Goal: Complete application form: Complete application form

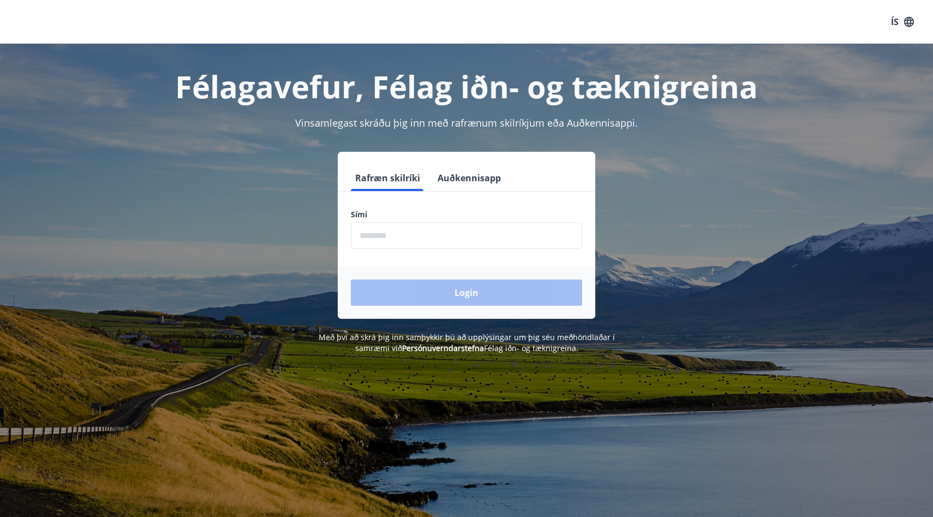
click at [446, 236] on input "phone" at bounding box center [466, 235] width 231 height 27
type input "********"
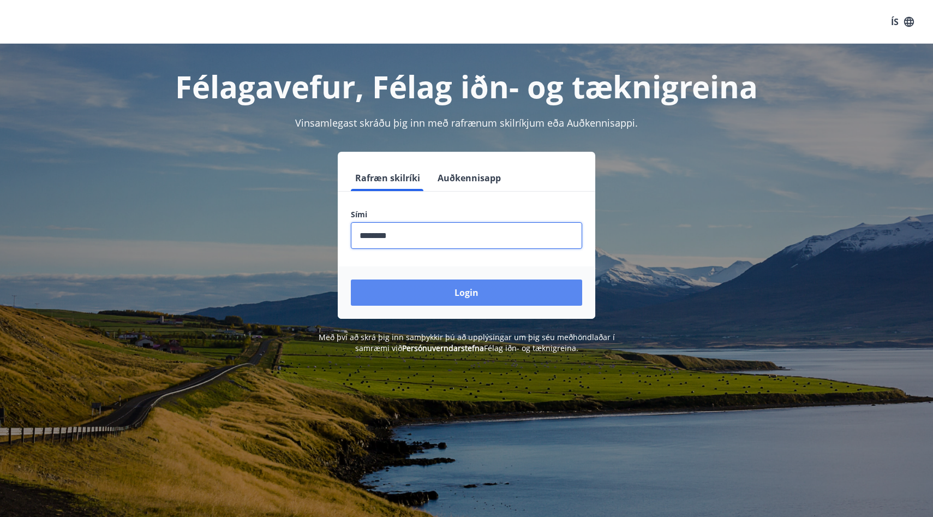
click at [465, 288] on button "Login" at bounding box center [466, 292] width 231 height 26
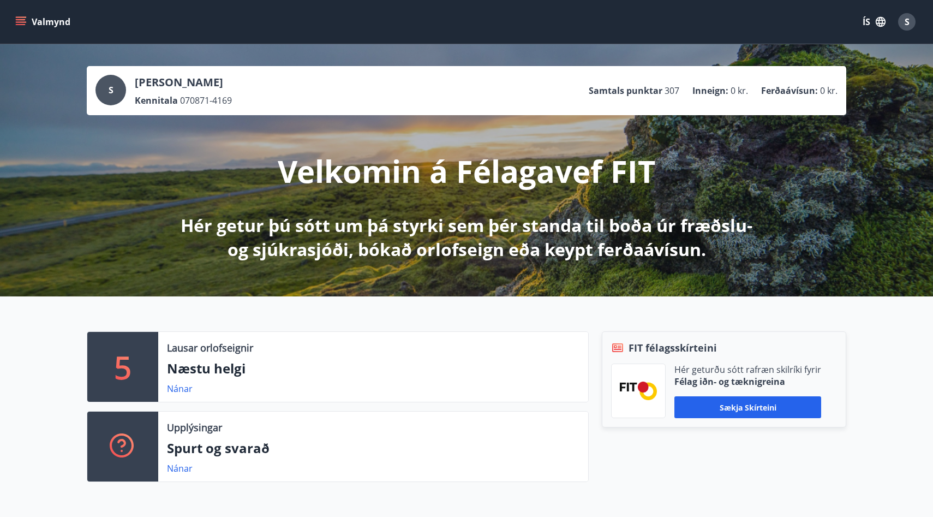
click at [20, 21] on icon "menu" at bounding box center [20, 21] width 11 height 11
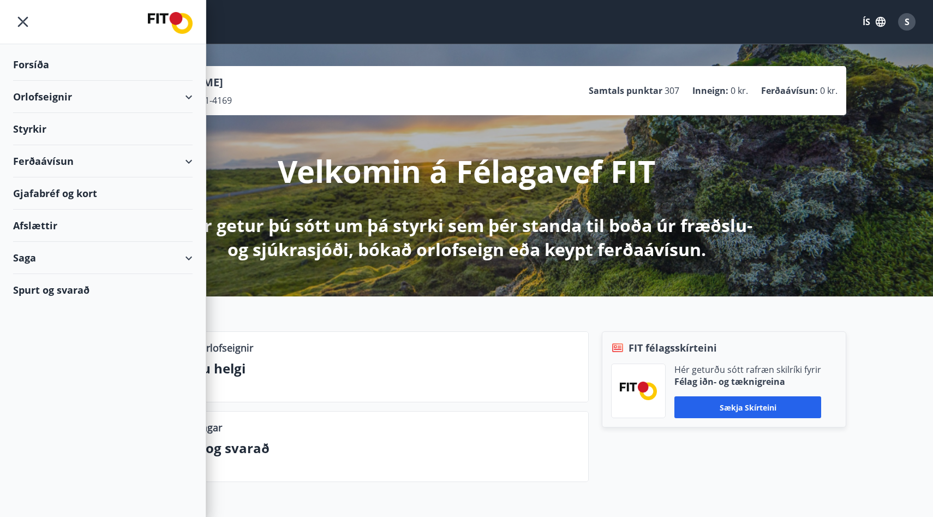
click at [34, 128] on div "Styrkir" at bounding box center [102, 129] width 179 height 32
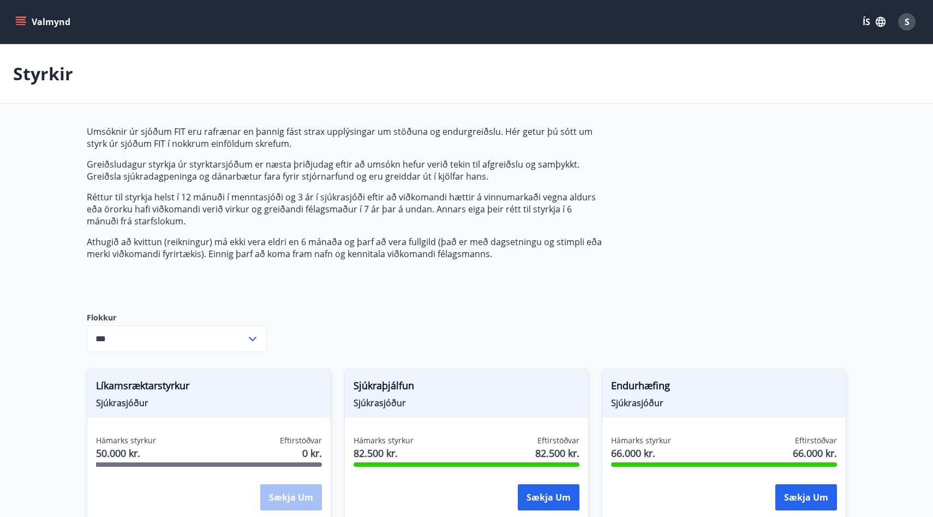
type input "***"
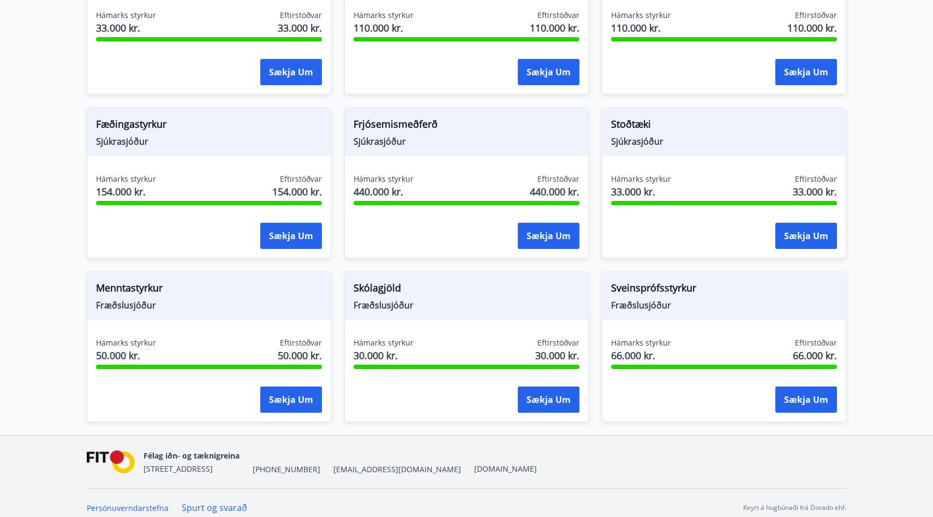
scroll to position [762, 0]
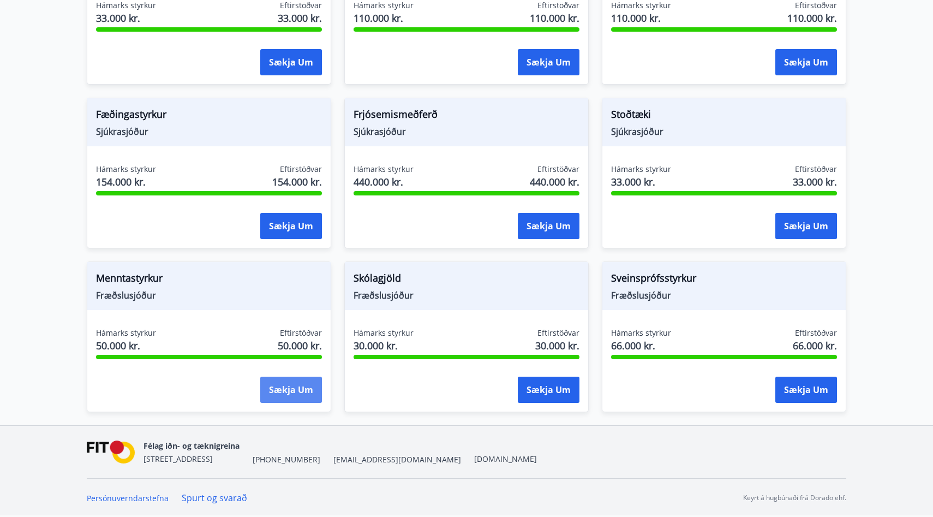
click at [289, 389] on button "Sækja um" at bounding box center [291, 389] width 62 height 26
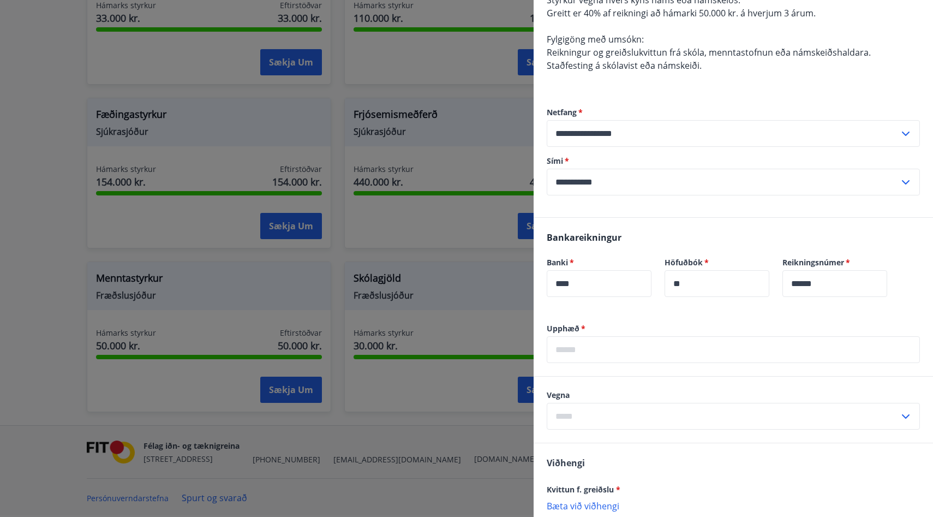
scroll to position [140, 0]
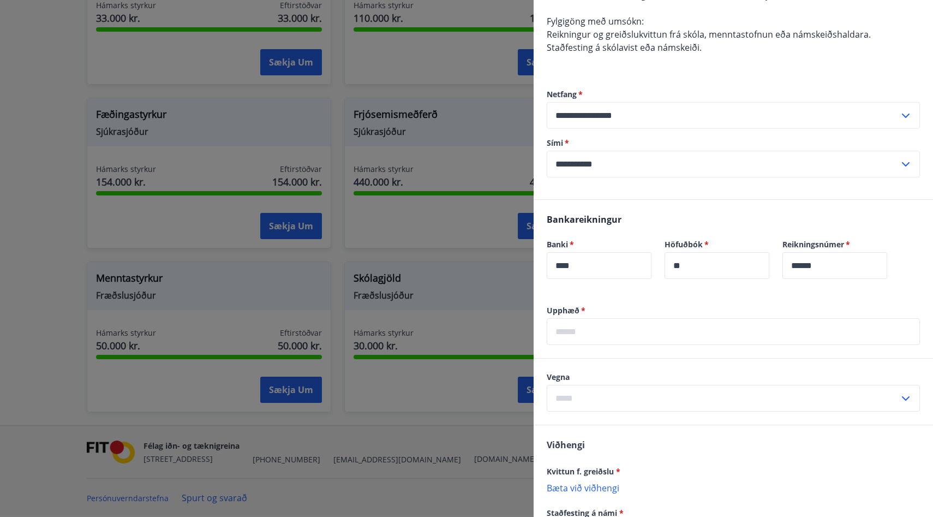
click at [641, 330] on input "text" at bounding box center [733, 331] width 373 height 27
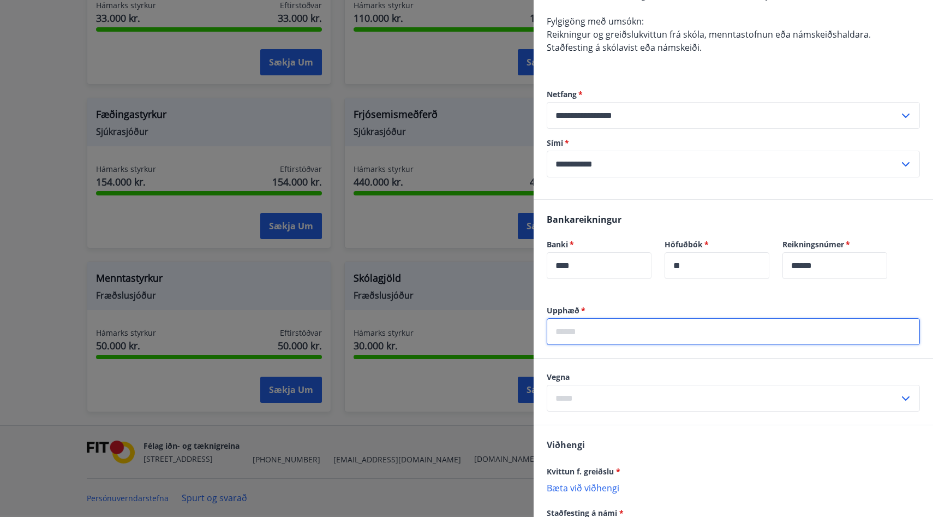
type input "*****"
click at [637, 395] on input "text" at bounding box center [723, 398] width 352 height 27
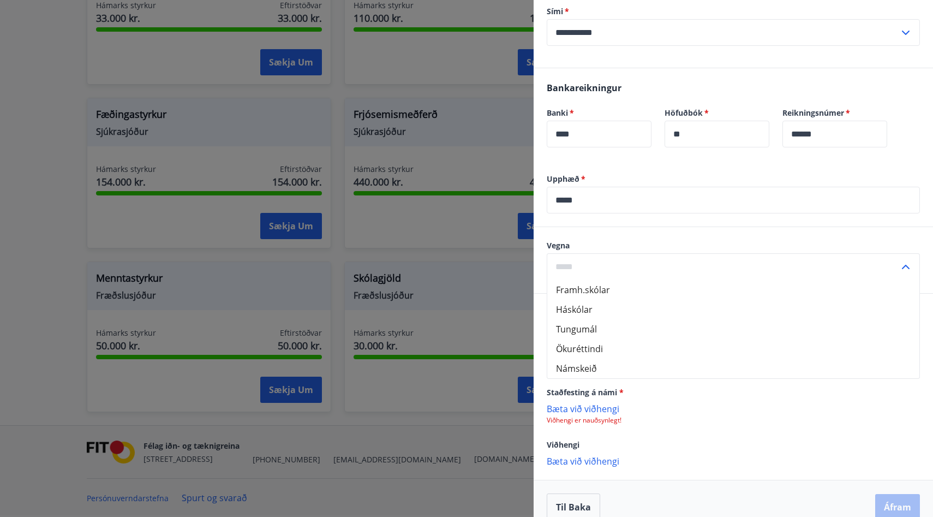
scroll to position [288, 0]
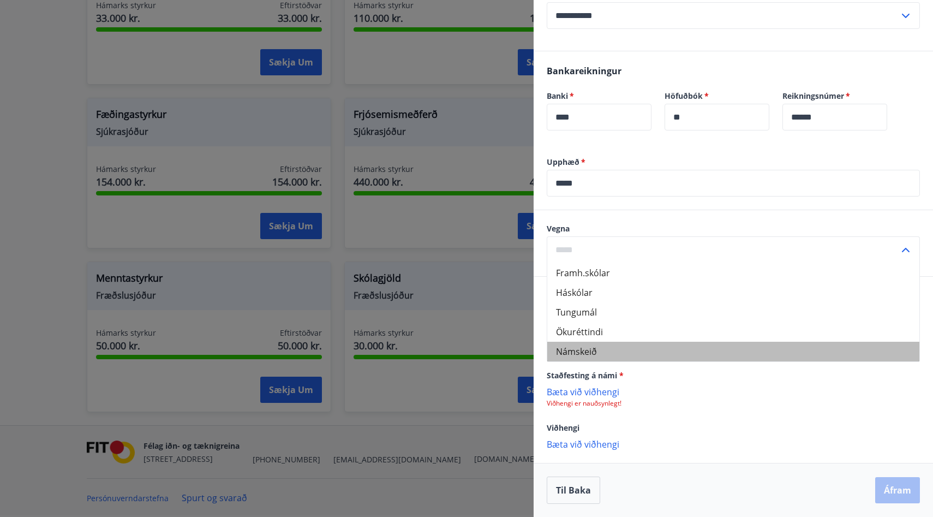
click at [586, 350] on li "Námskeið" at bounding box center [733, 351] width 372 height 20
type input "********"
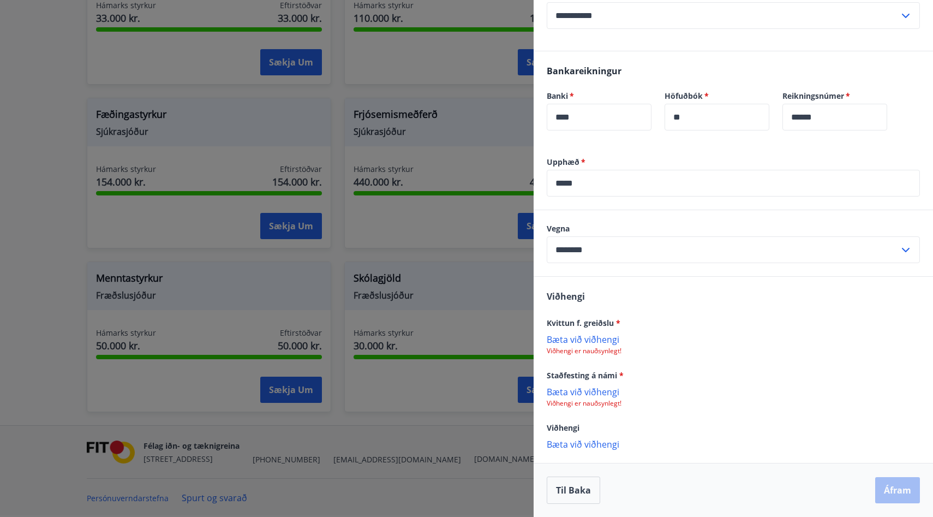
click at [585, 338] on p "Bæta við viðhengi" at bounding box center [733, 338] width 373 height 11
click at [622, 344] on div "regalo 1.jpeg" at bounding box center [733, 344] width 373 height 23
click at [591, 445] on p "Bæta við viðhengi" at bounding box center [733, 444] width 373 height 11
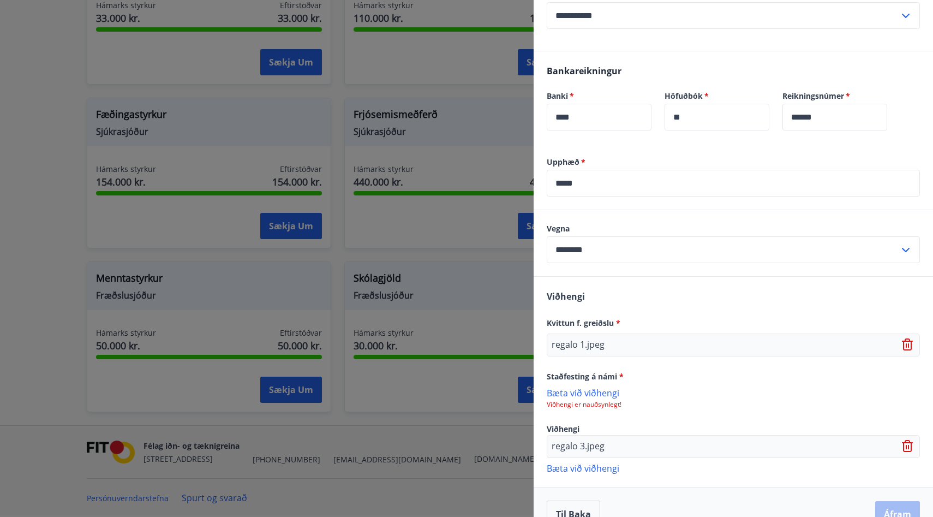
scroll to position [312, 0]
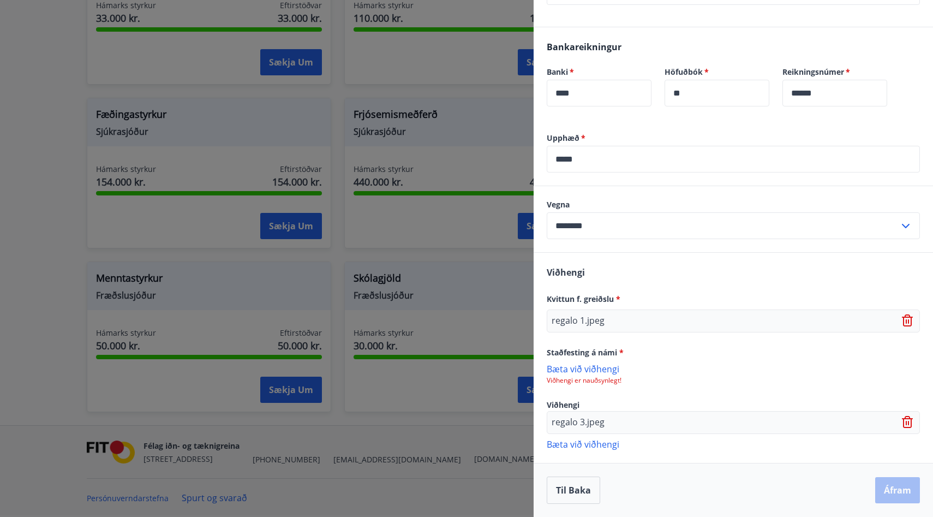
click at [593, 442] on p "Bæta við viðhengi" at bounding box center [733, 443] width 373 height 11
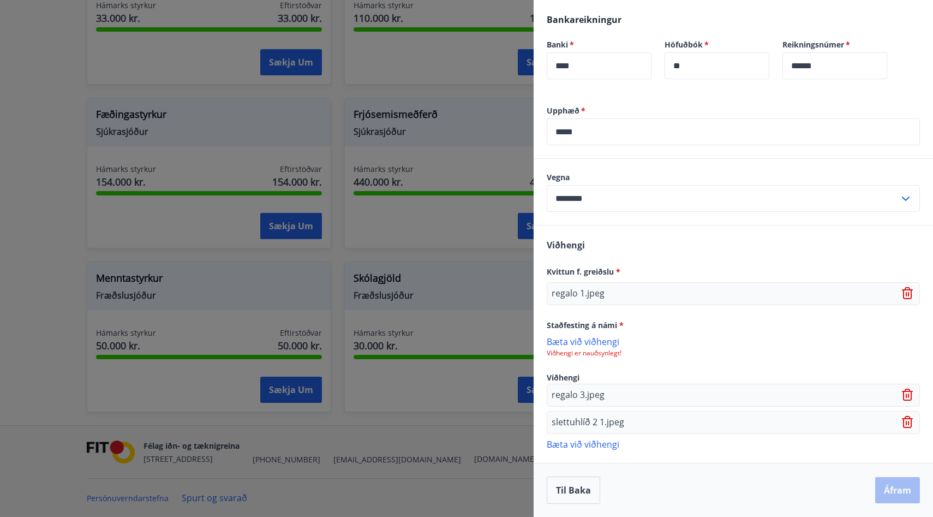
click at [587, 422] on p "slettuhlíð 2 1.jpeg" at bounding box center [587, 422] width 73 height 13
click at [641, 195] on input "********" at bounding box center [723, 198] width 352 height 27
click at [661, 359] on div "Viðhengi Kvittun f. greiðslu * regalo 1.jpeg Staðfesting á námi * Bæta við viðh…" at bounding box center [732, 343] width 399 height 237
click at [586, 339] on p "Bæta við viðhengi" at bounding box center [733, 340] width 373 height 11
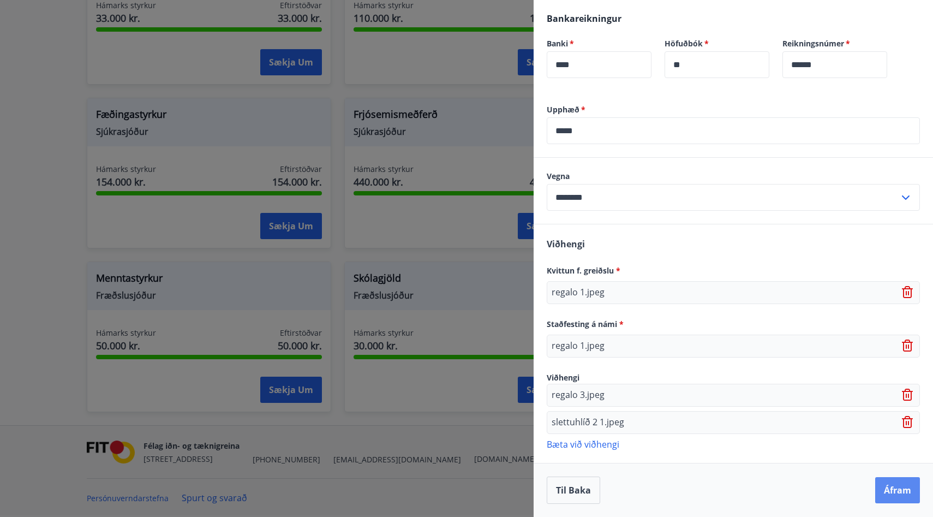
click at [895, 489] on button "Áfram" at bounding box center [897, 490] width 45 height 26
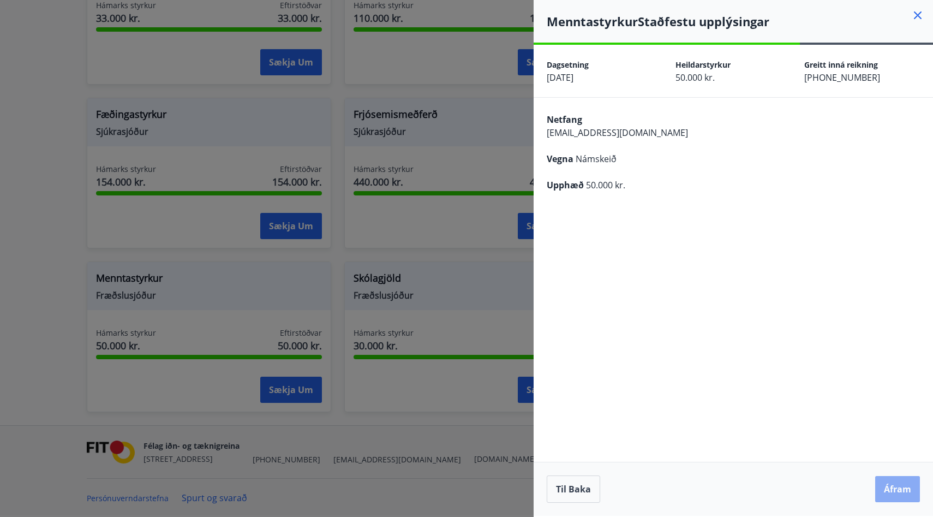
click at [898, 486] on button "Áfram" at bounding box center [897, 489] width 45 height 26
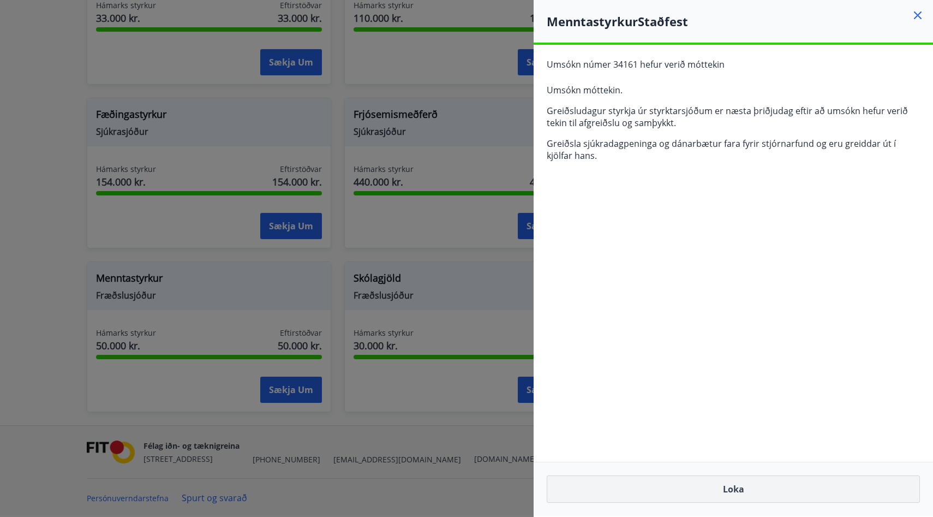
click at [737, 488] on button "Loka" at bounding box center [733, 488] width 373 height 27
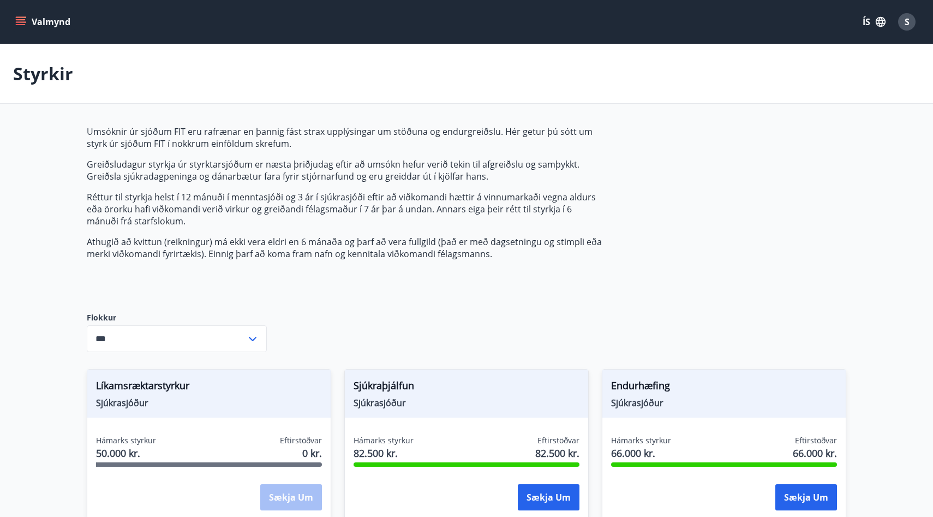
click at [907, 18] on span "S" at bounding box center [906, 22] width 5 height 12
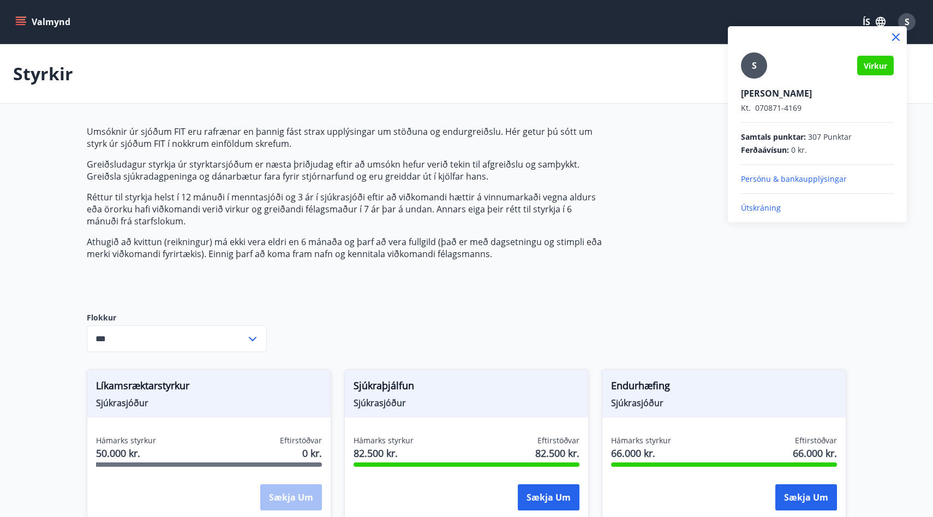
click at [765, 209] on p "Útskráning" at bounding box center [817, 207] width 153 height 11
